Goal: Book appointment/travel/reservation

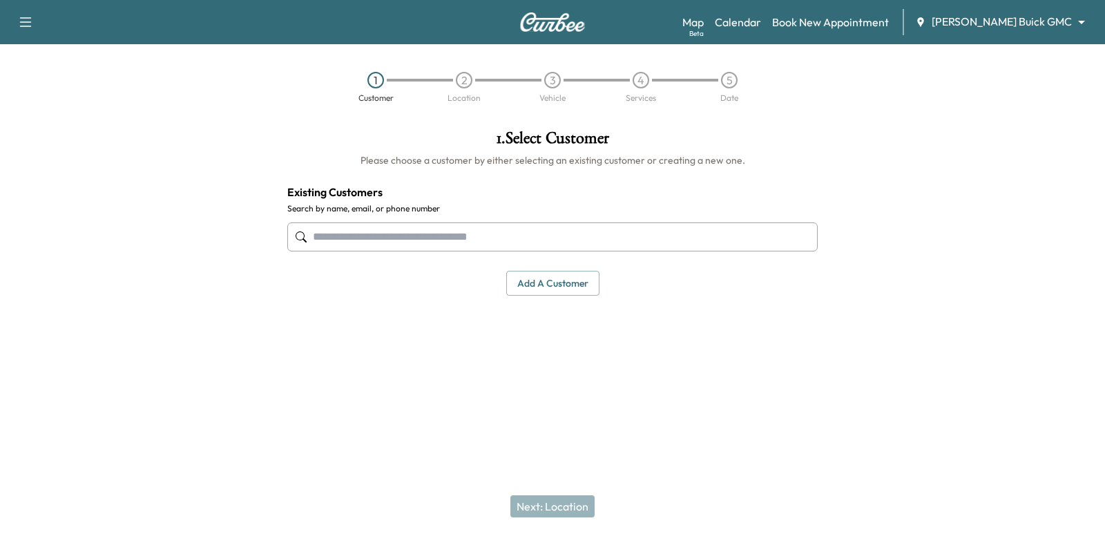
click at [703, 245] on input "text" at bounding box center [552, 236] width 530 height 29
click at [990, 22] on body "Support Log Out Map Beta Calendar Book New Appointment [PERSON_NAME] Buick GMC …" at bounding box center [552, 267] width 1105 height 534
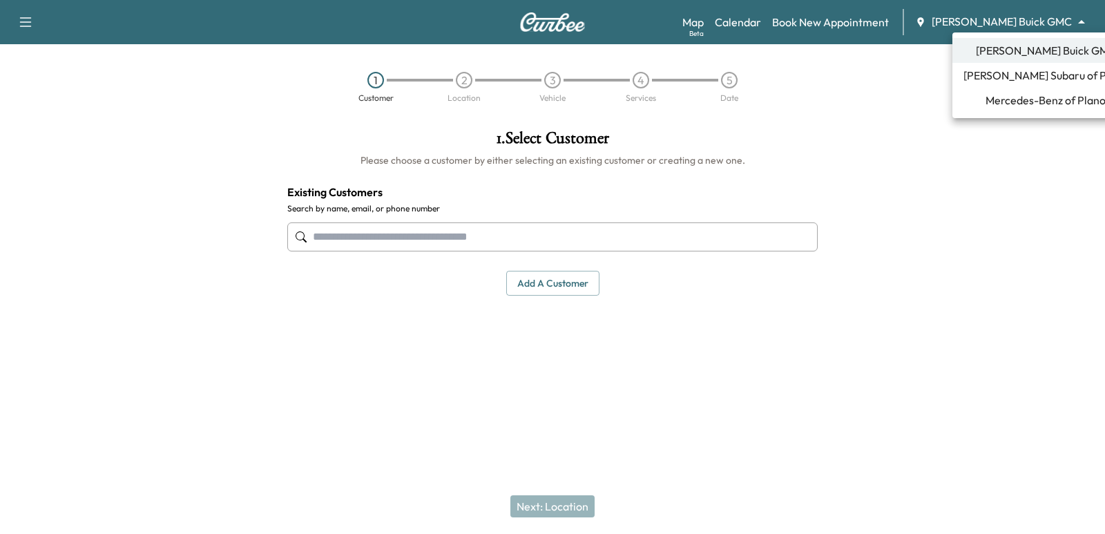
click at [1015, 96] on span "Mercedes-Benz of Plano" at bounding box center [1046, 100] width 120 height 17
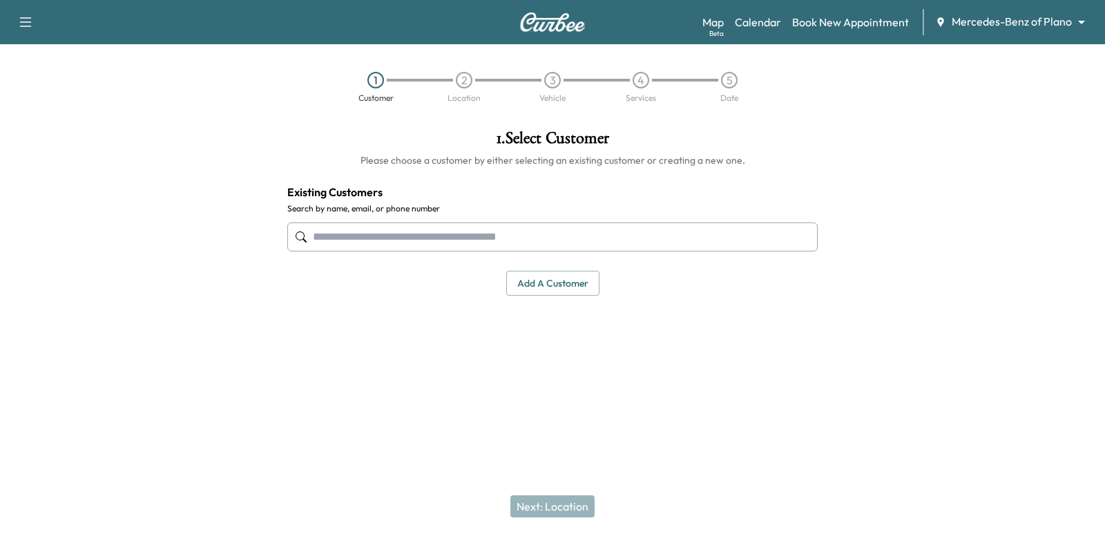
click at [521, 240] on input "text" at bounding box center [552, 236] width 530 height 29
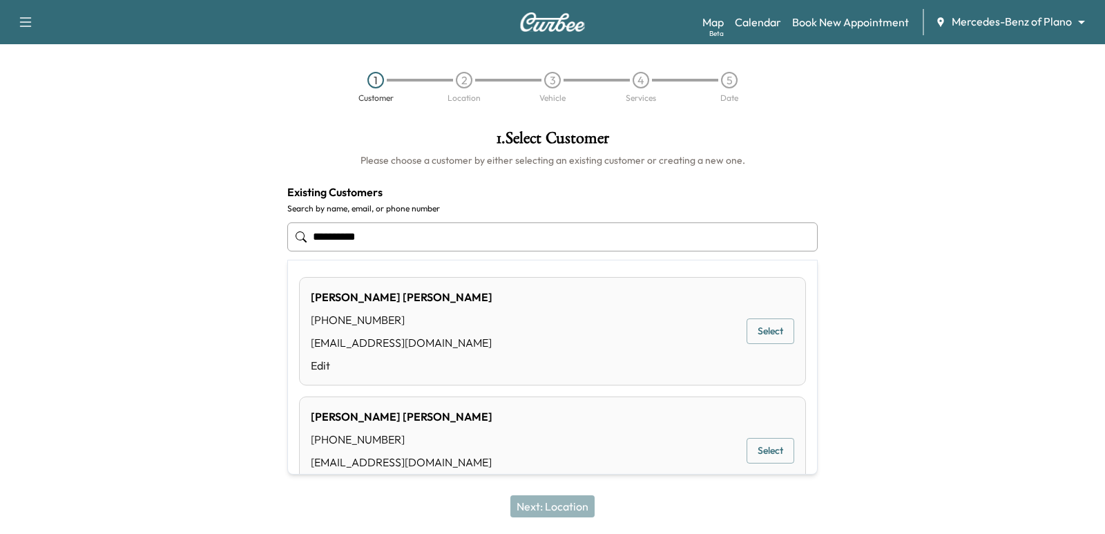
click at [781, 324] on button "Select" at bounding box center [771, 331] width 48 height 26
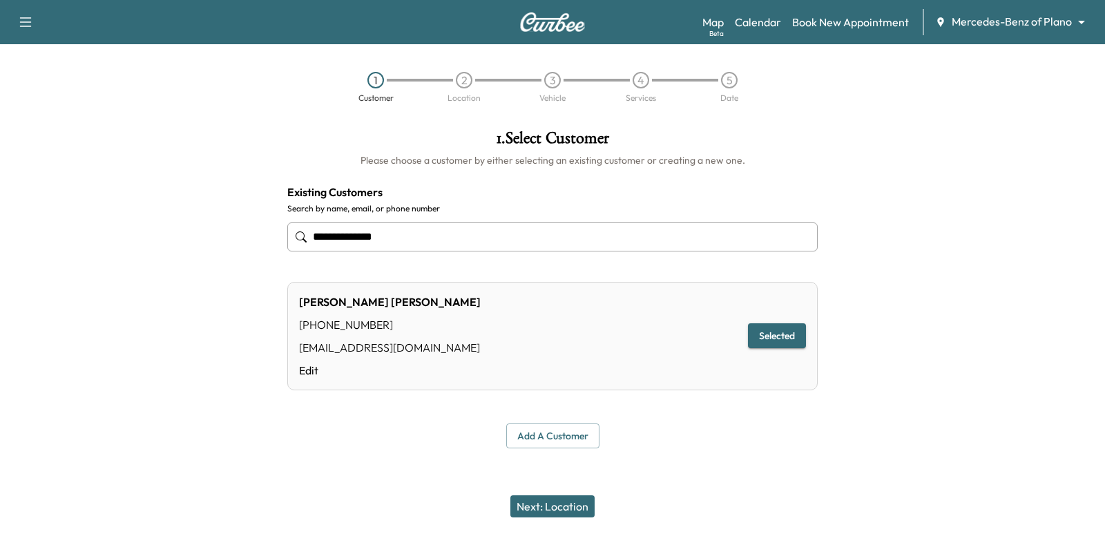
type input "**********"
click at [571, 498] on button "Next: Location" at bounding box center [552, 506] width 84 height 22
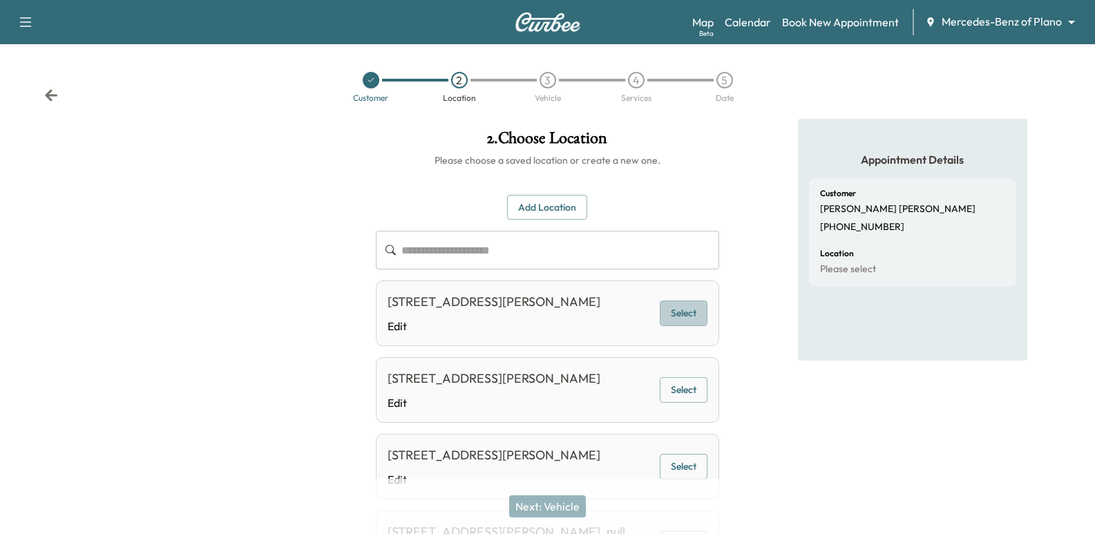
click at [701, 325] on button "Select" at bounding box center [684, 313] width 48 height 26
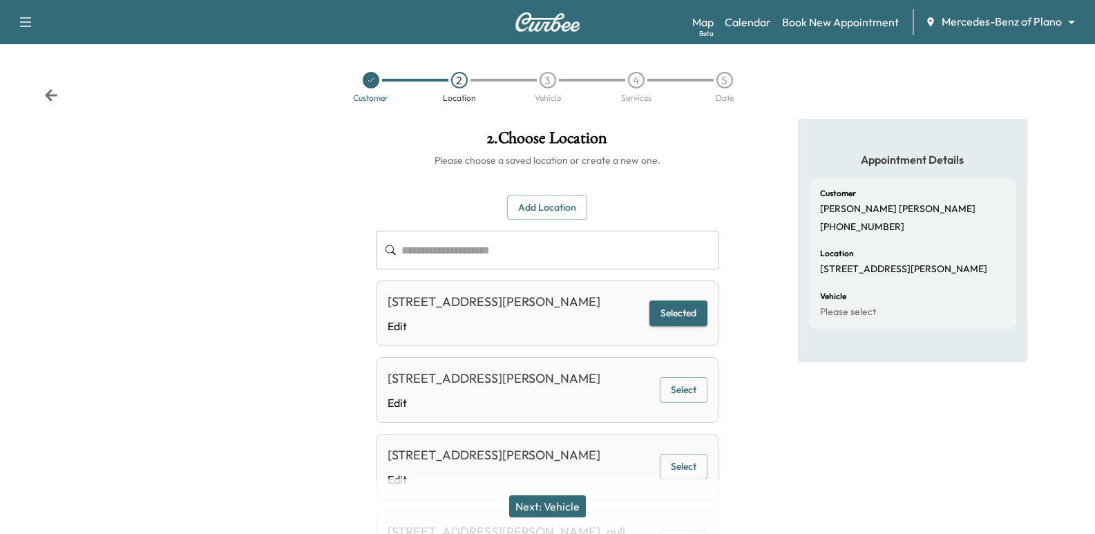
click at [568, 505] on button "Next: Vehicle" at bounding box center [547, 506] width 77 height 22
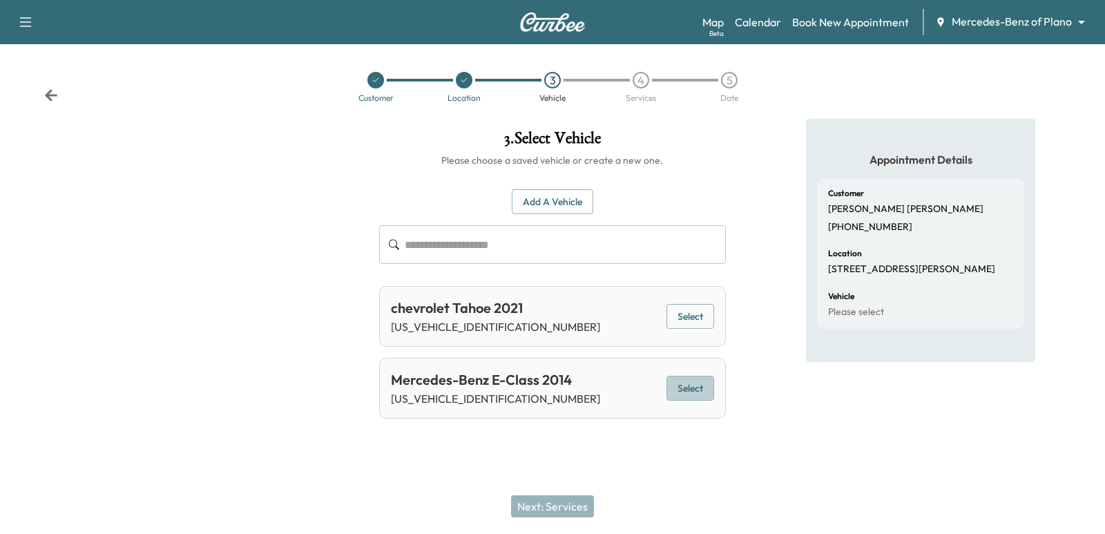
click at [682, 387] on button "Select" at bounding box center [691, 389] width 48 height 26
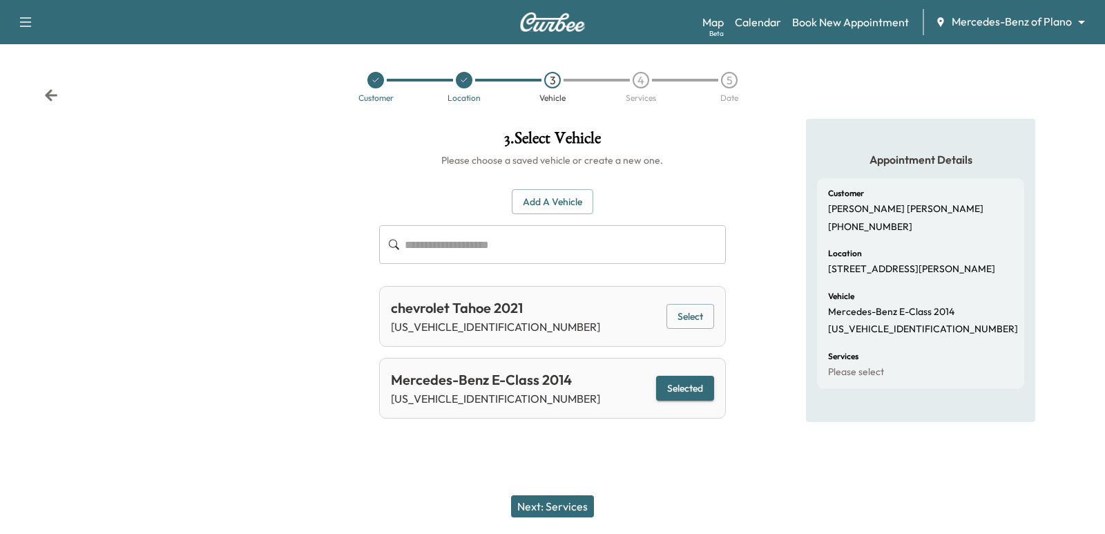
click at [590, 506] on button "Next: Services" at bounding box center [552, 506] width 83 height 22
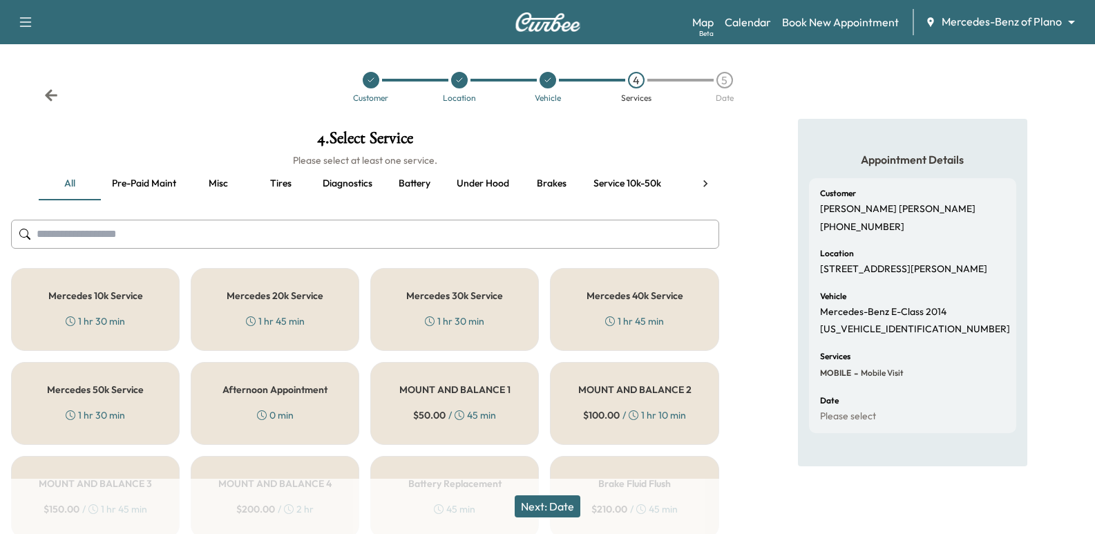
click at [417, 189] on button "Battery" at bounding box center [414, 183] width 62 height 33
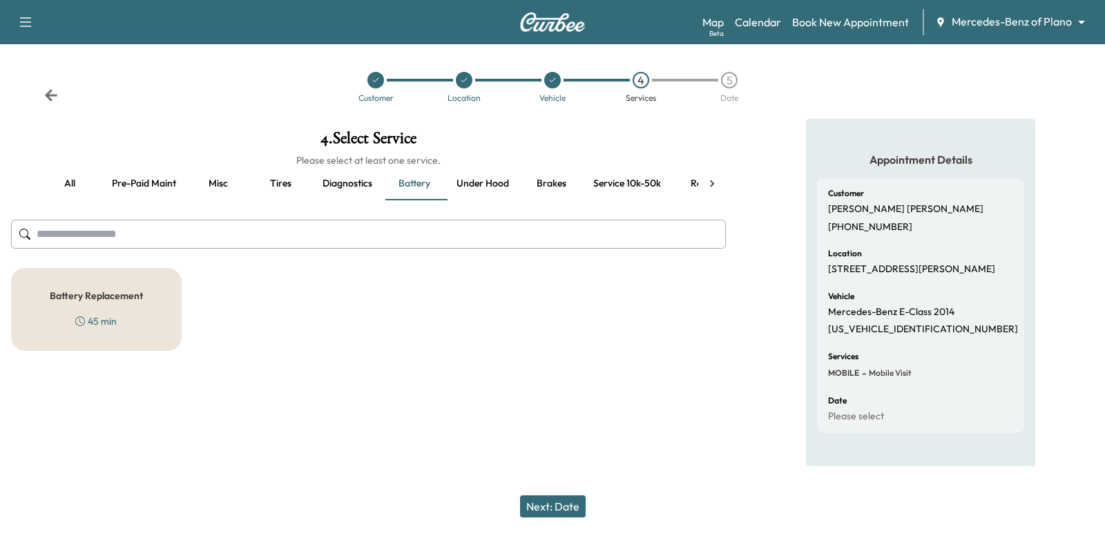
click at [70, 182] on button "all" at bounding box center [70, 183] width 62 height 33
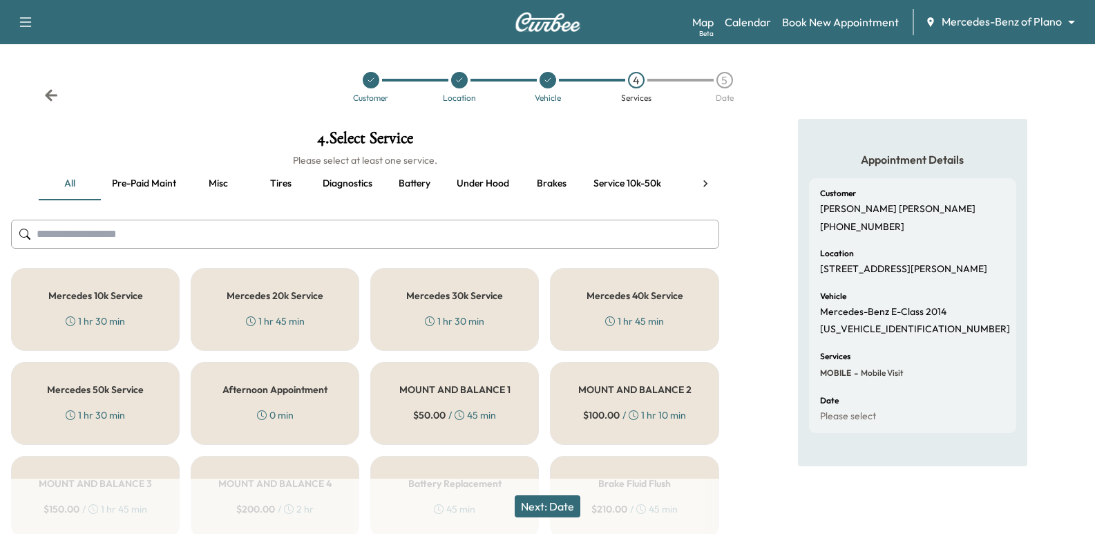
click at [413, 195] on button "Battery" at bounding box center [414, 183] width 62 height 33
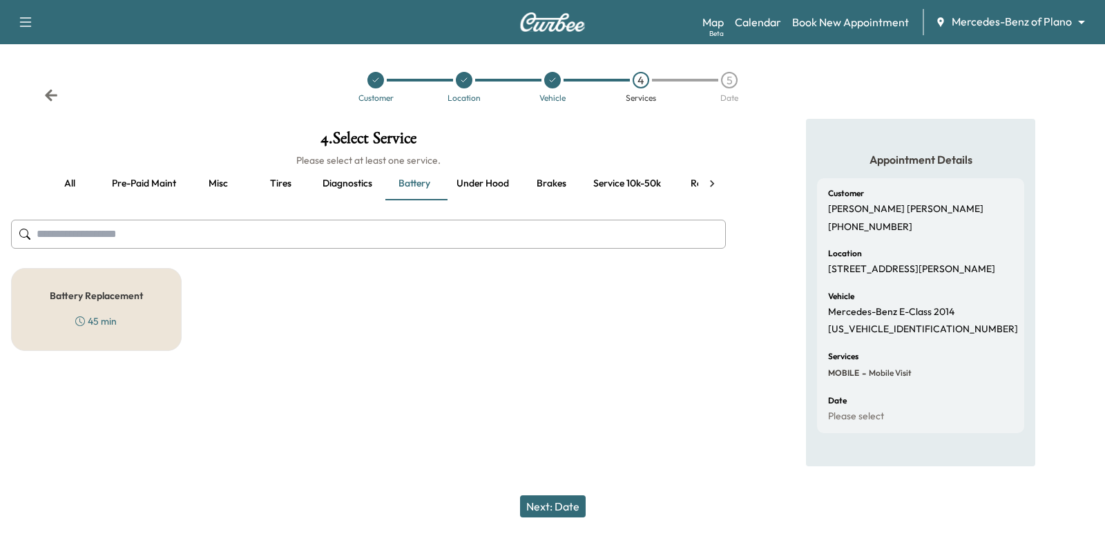
click at [286, 328] on div "Battery Replacement 45 min" at bounding box center [368, 309] width 715 height 83
click at [379, 338] on div "Battery Replacement 45 min" at bounding box center [368, 309] width 715 height 83
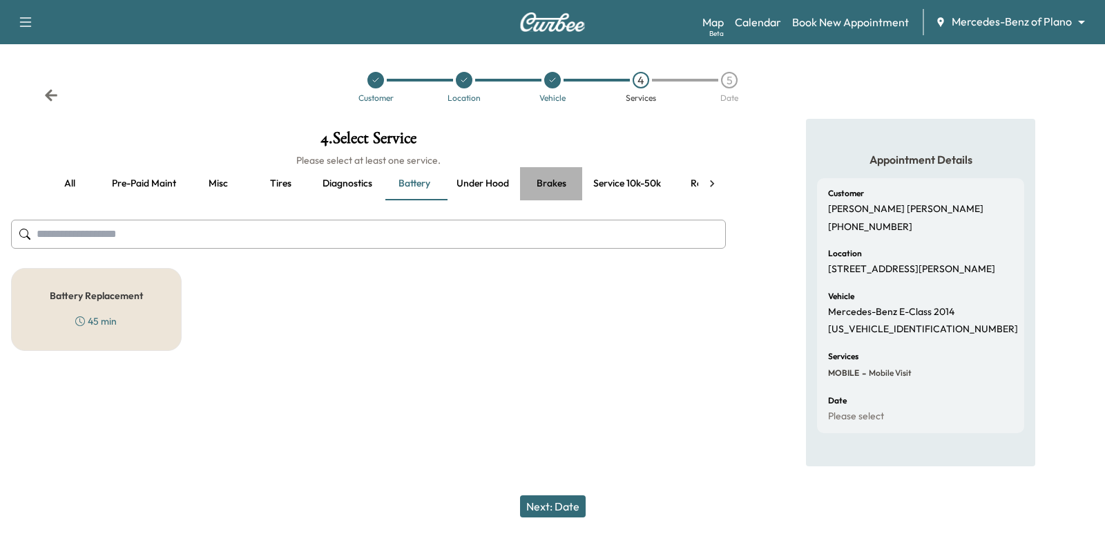
click at [566, 196] on button "Brakes" at bounding box center [551, 183] width 62 height 33
drag, startPoint x: 593, startPoint y: 188, endPoint x: 606, endPoint y: 189, distance: 13.1
click at [606, 189] on button "Service 10k-50k" at bounding box center [627, 183] width 90 height 33
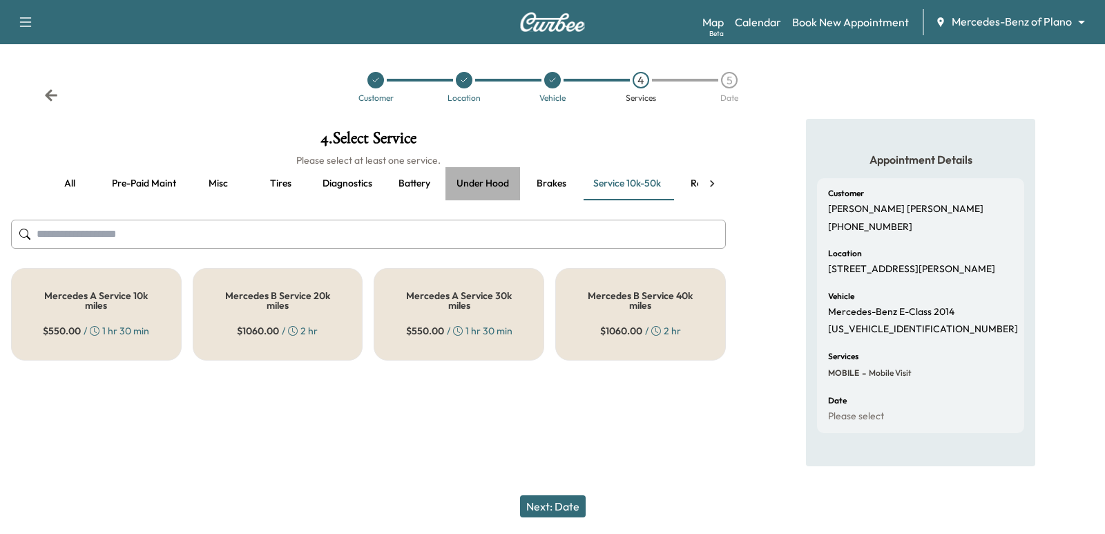
click at [479, 189] on button "Under hood" at bounding box center [482, 183] width 75 height 33
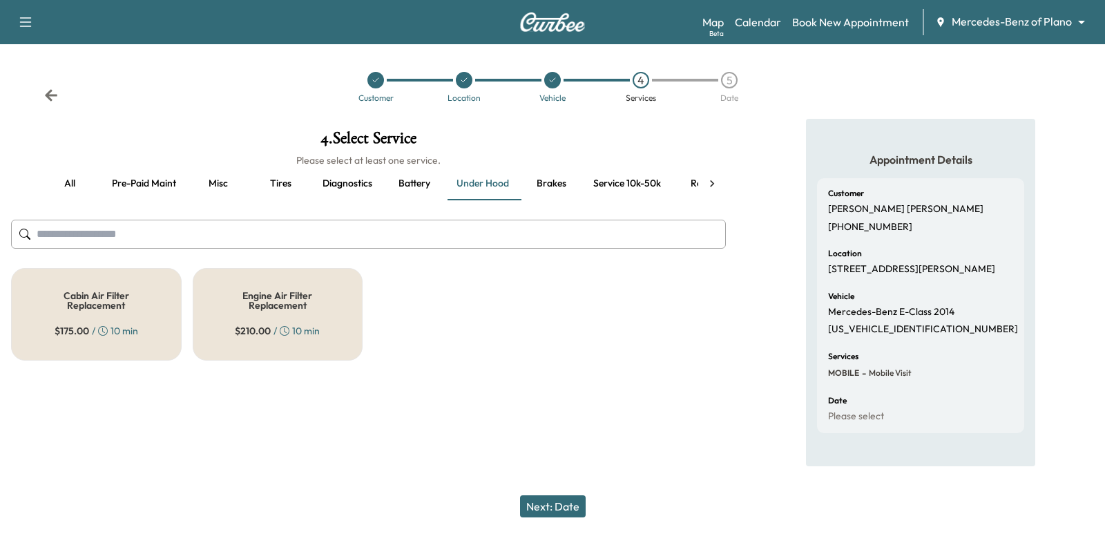
click at [425, 182] on button "Battery" at bounding box center [414, 183] width 62 height 33
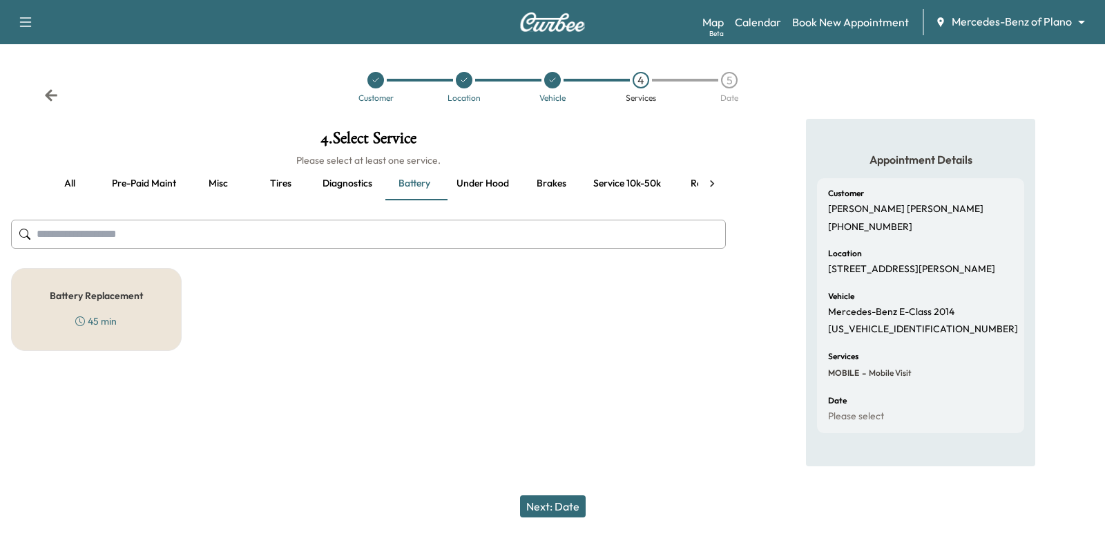
click at [484, 175] on button "Under hood" at bounding box center [482, 183] width 75 height 33
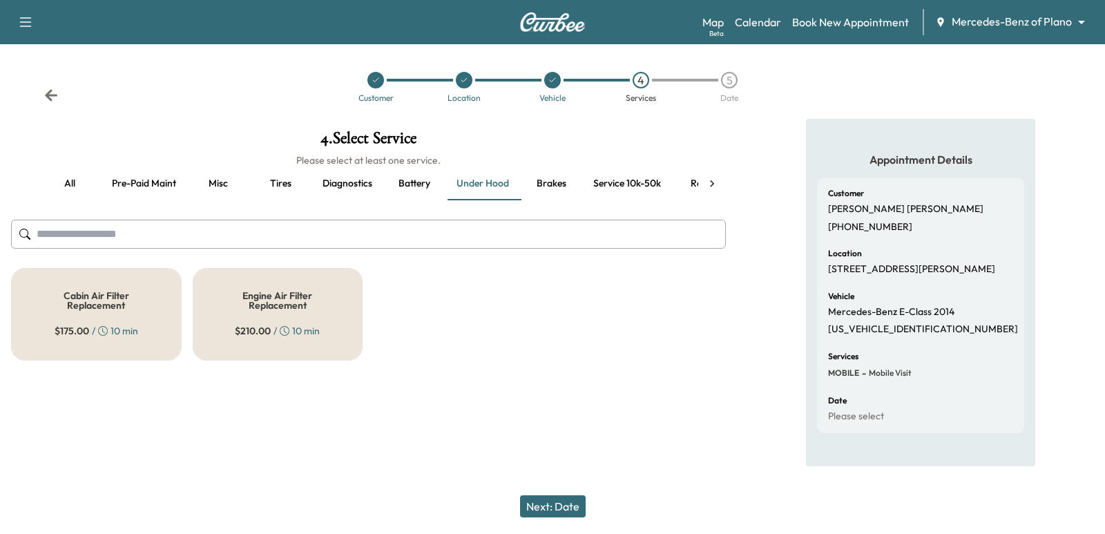
click at [411, 184] on button "Battery" at bounding box center [414, 183] width 62 height 33
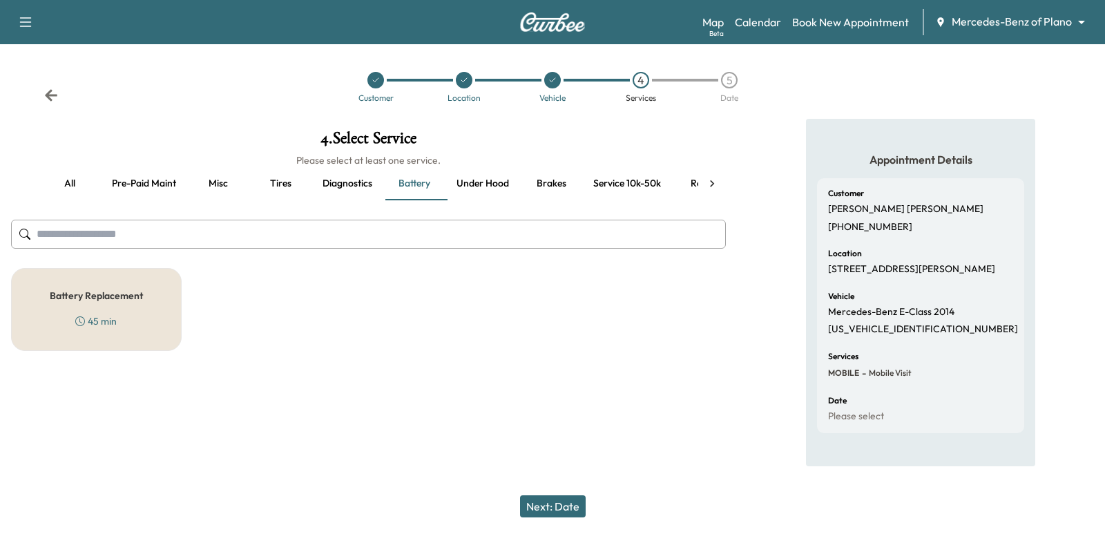
click at [37, 91] on div "Customer Location Vehicle 4 Services 5 Date" at bounding box center [552, 87] width 1105 height 64
click at [44, 92] on div "Customer Location Vehicle 4 Services 5 Date" at bounding box center [552, 87] width 1105 height 64
click at [57, 95] on icon at bounding box center [51, 95] width 12 height 12
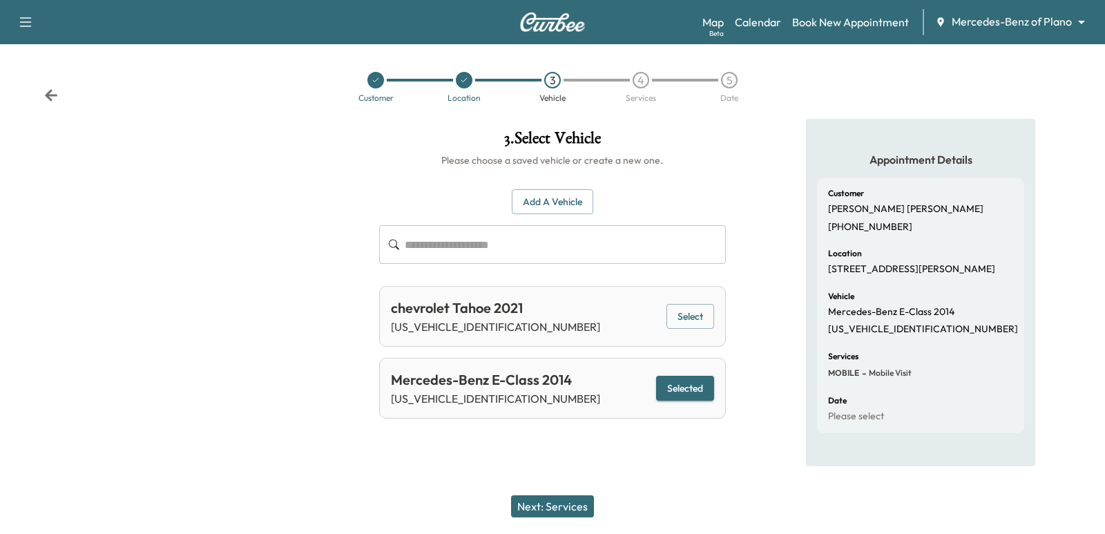
click at [50, 95] on icon at bounding box center [51, 95] width 12 height 12
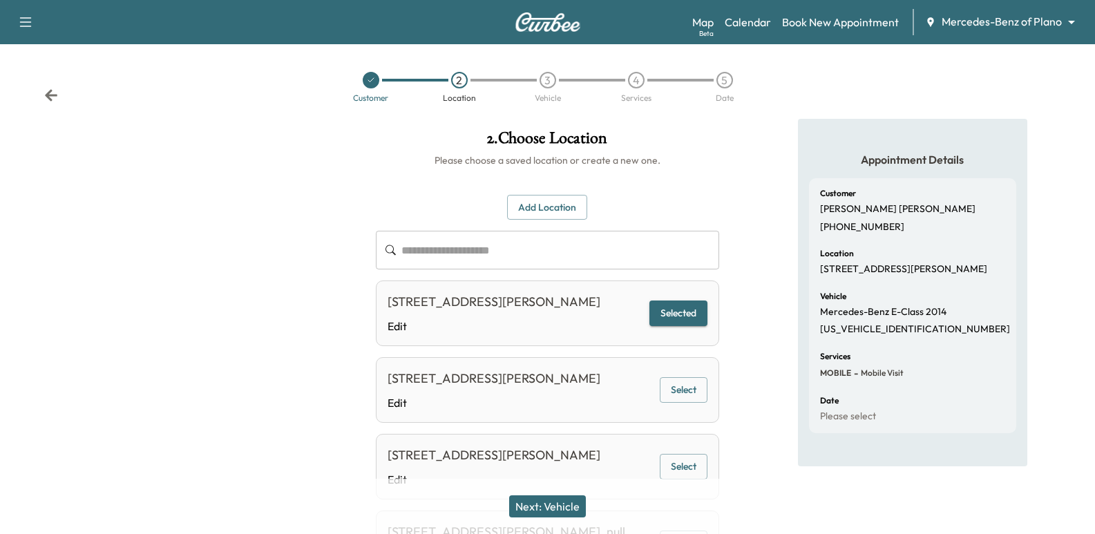
click at [544, 6] on div "Support Log Out Map Beta Calendar Book New Appointment Mercedes-Benz of Plano *…" at bounding box center [547, 22] width 1095 height 44
click at [545, 18] on img at bounding box center [548, 21] width 66 height 19
click at [50, 83] on div "Customer 2 Location 3 Vehicle 4 Services 5 Date" at bounding box center [547, 87] width 1095 height 64
click at [48, 94] on icon at bounding box center [51, 95] width 12 height 12
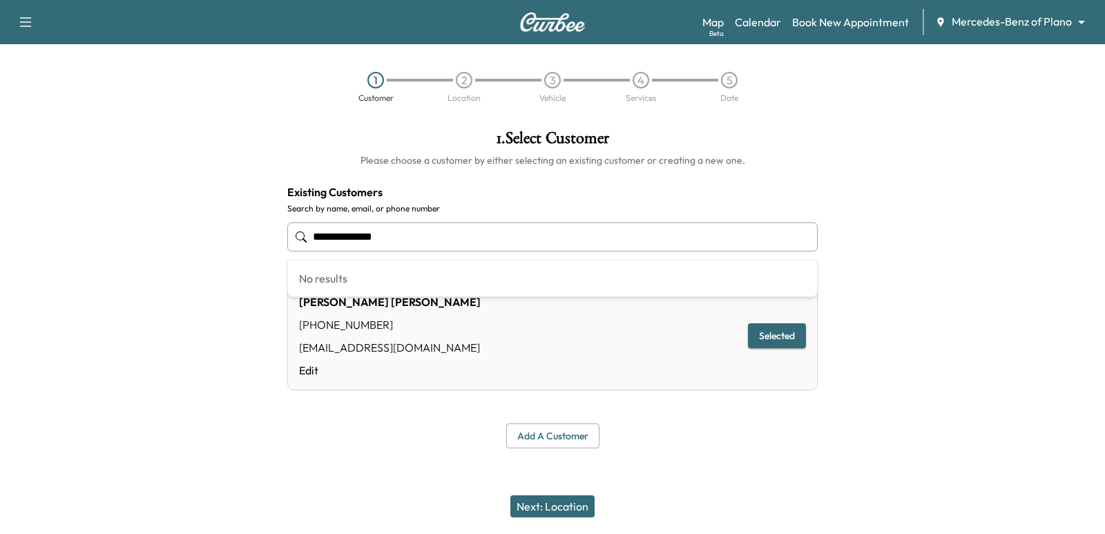
click at [520, 231] on input "**********" at bounding box center [552, 236] width 530 height 29
click at [247, 105] on div "1 Customer 2 Location 3 Vehicle 4 Services 5 Date" at bounding box center [552, 87] width 1105 height 64
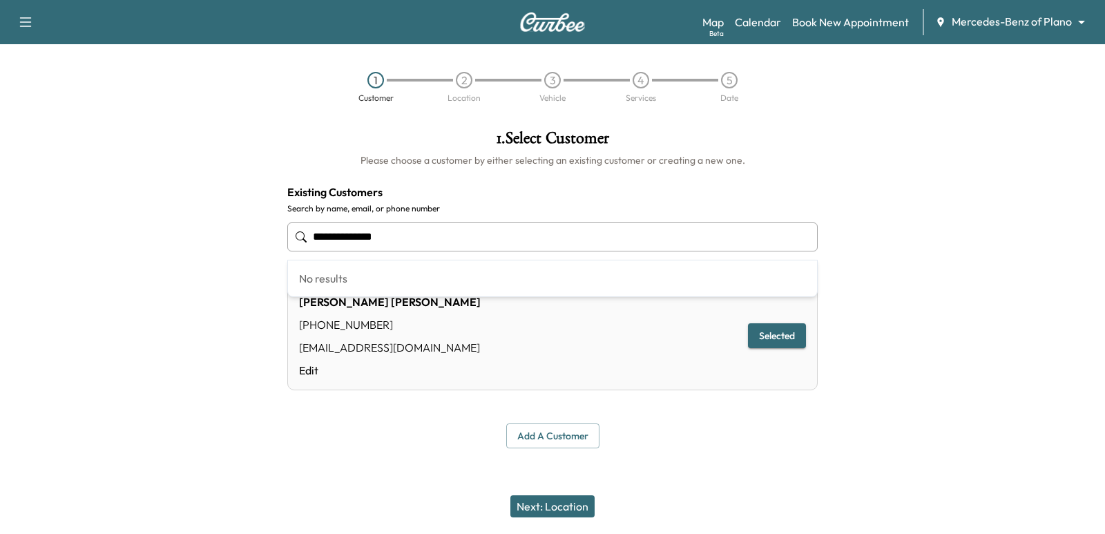
click at [379, 224] on input "**********" at bounding box center [552, 236] width 530 height 29
click at [212, 260] on div at bounding box center [138, 289] width 276 height 341
click at [996, 30] on div "Mercedes-Benz of Plano ******** ​" at bounding box center [1014, 22] width 159 height 17
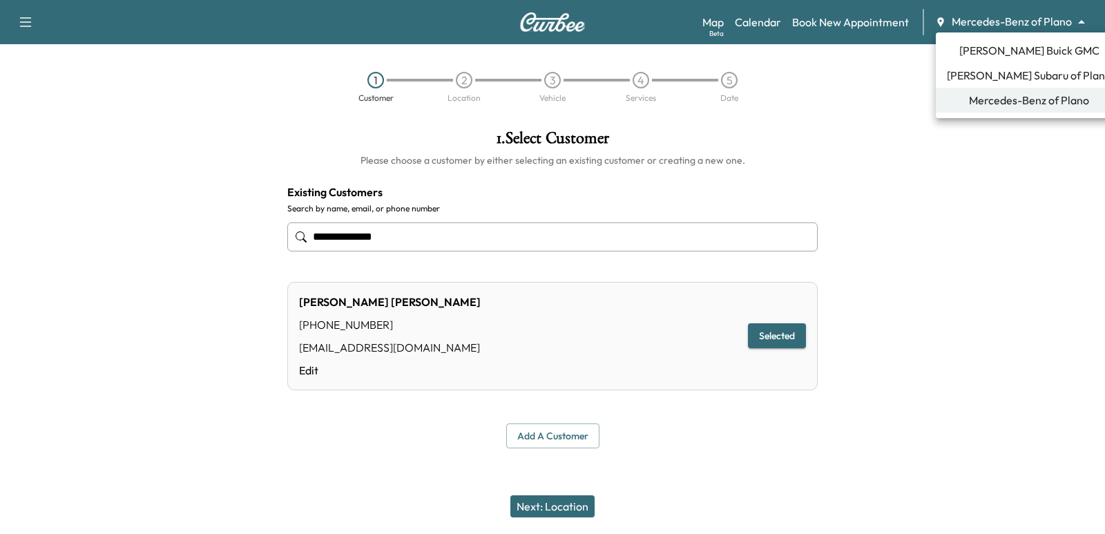
click at [1004, 24] on body "**********" at bounding box center [552, 267] width 1105 height 534
click at [445, 198] on div at bounding box center [552, 267] width 1105 height 534
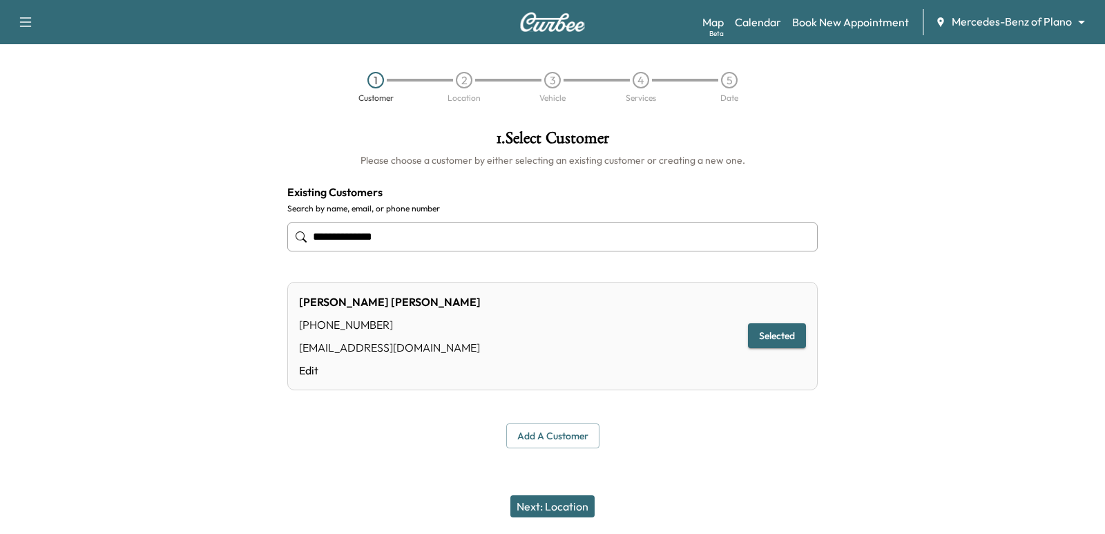
click at [538, 28] on img at bounding box center [552, 21] width 66 height 19
click at [778, 26] on link "Calendar" at bounding box center [758, 22] width 46 height 17
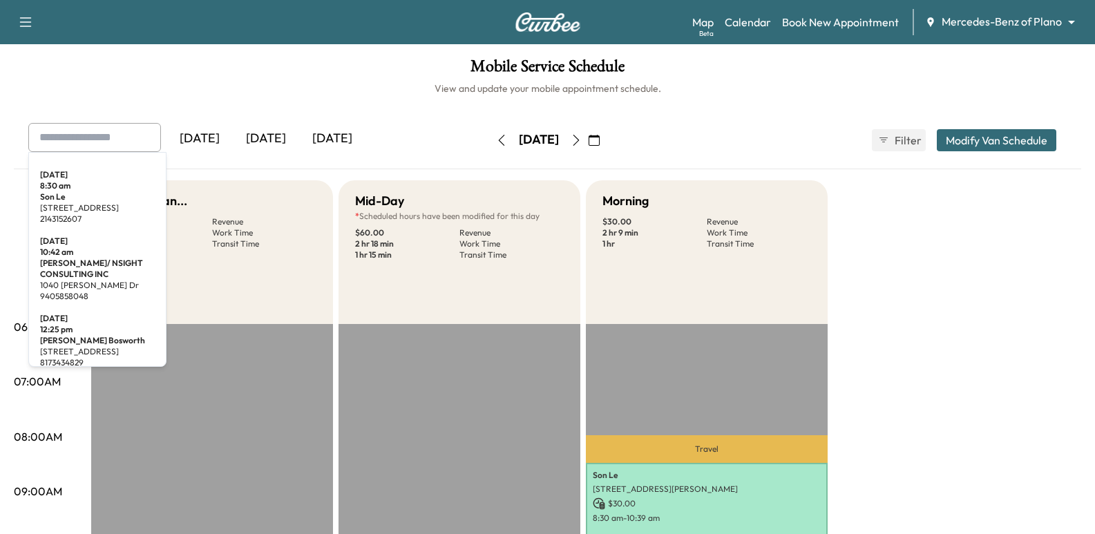
click at [81, 133] on input "text" at bounding box center [94, 137] width 133 height 29
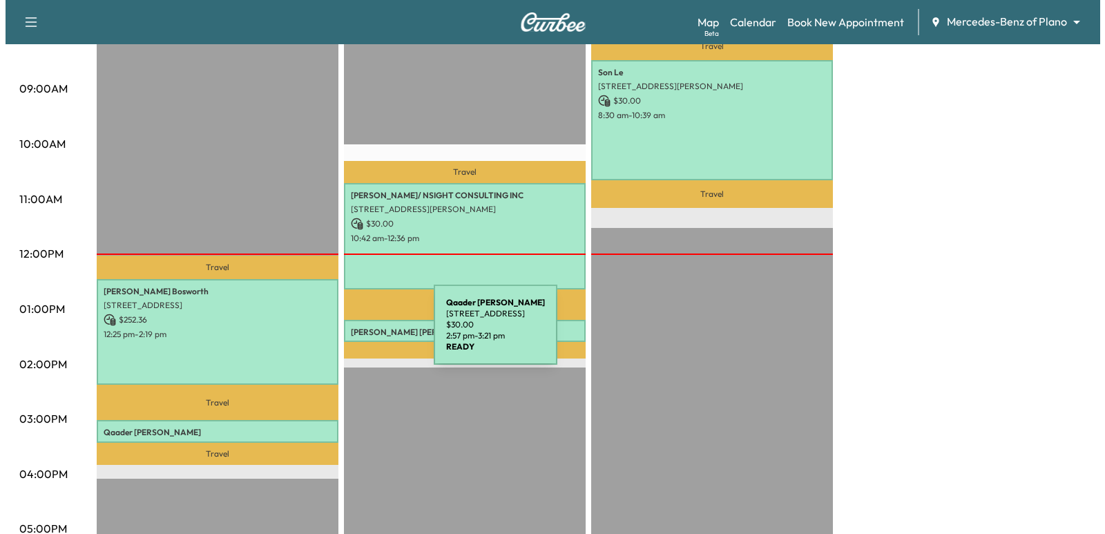
scroll to position [282, 0]
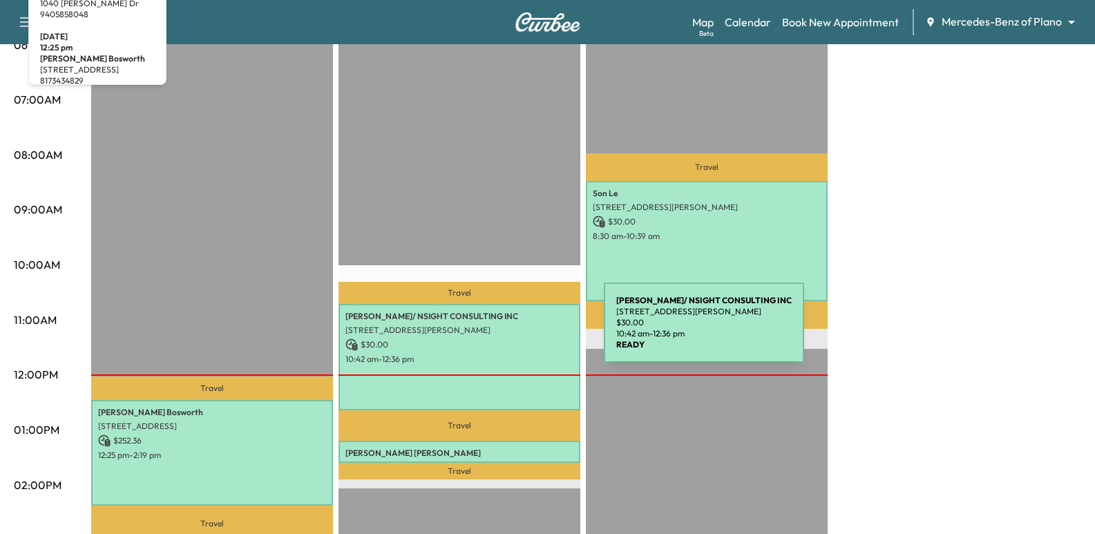
click at [500, 331] on p "[STREET_ADDRESS][PERSON_NAME]" at bounding box center [459, 330] width 228 height 11
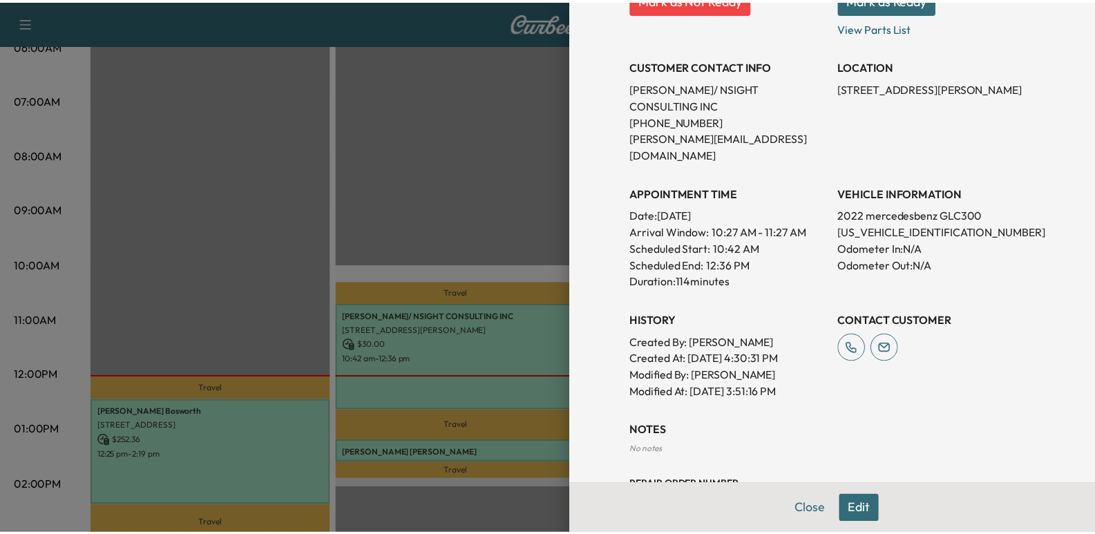
scroll to position [0, 0]
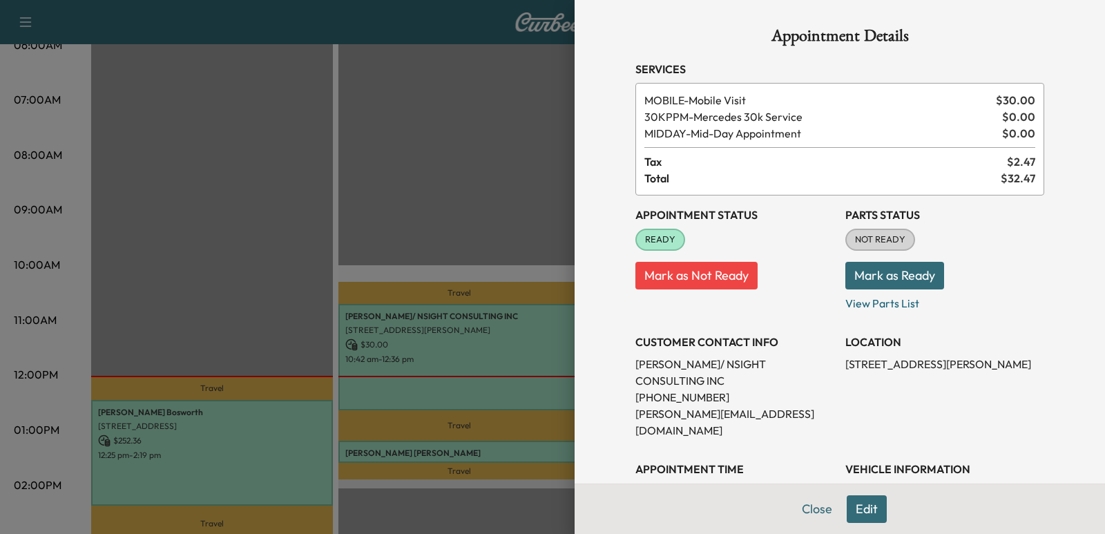
click at [385, 196] on div at bounding box center [552, 267] width 1105 height 534
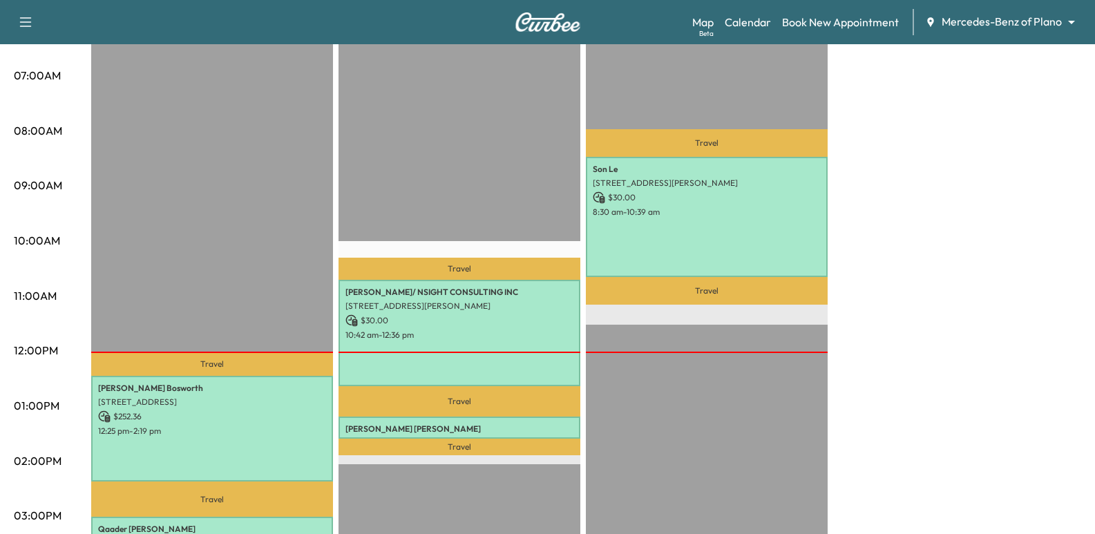
scroll to position [276, 0]
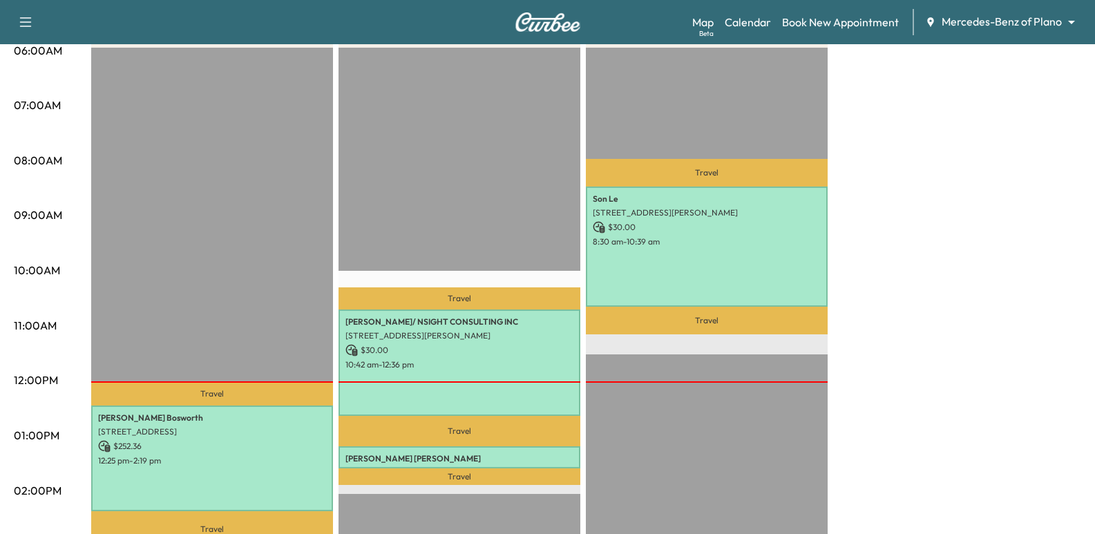
click at [494, 167] on div "Travel [PERSON_NAME]/ NSIGHT CONSULTING INC [STREET_ADDRESS][PERSON_NAME] $ 30.…" at bounding box center [459, 494] width 242 height 892
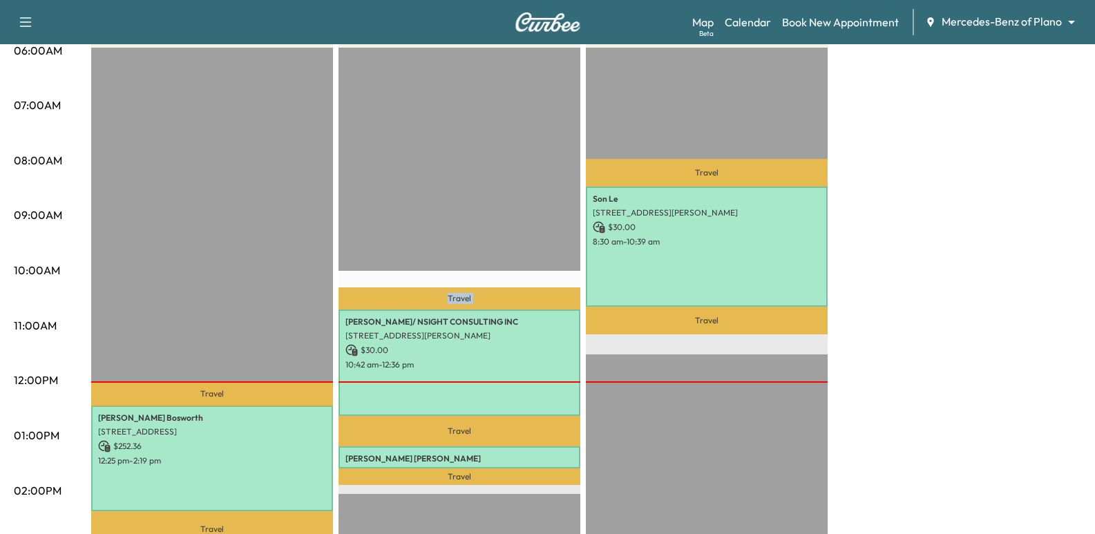
click at [412, 194] on div "Travel [PERSON_NAME]/ NSIGHT CONSULTING INC [STREET_ADDRESS][PERSON_NAME] $ 30.…" at bounding box center [459, 494] width 242 height 892
click at [343, 208] on div "Travel [PERSON_NAME]/ NSIGHT CONSULTING INC [STREET_ADDRESS][PERSON_NAME] $ 30.…" at bounding box center [459, 494] width 242 height 892
click at [143, 253] on div "Travel [PERSON_NAME] [STREET_ADDRESS] $ 252.36 12:25 pm - 2:19 pm Travel [PERSO…" at bounding box center [212, 494] width 242 height 892
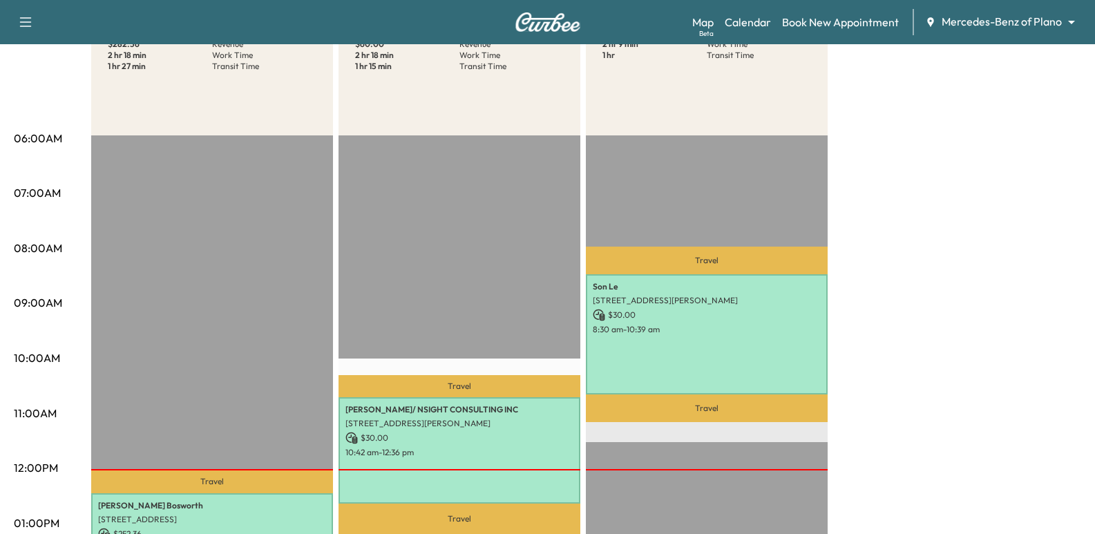
scroll to position [207, 0]
